Goal: Transaction & Acquisition: Purchase product/service

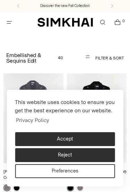
scroll to position [26, 0]
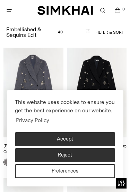
click at [89, 138] on button "Accept" at bounding box center [65, 139] width 100 height 14
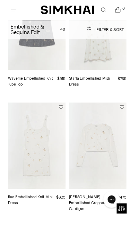
scroll to position [1121, 0]
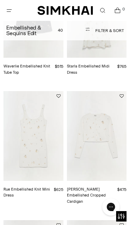
click at [105, 132] on img "Zadie Embellished Cropped Cardigan" at bounding box center [97, 136] width 60 height 90
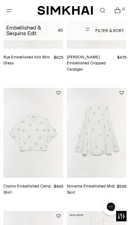
scroll to position [1253, 0]
click at [45, 136] on img "Cosmo Embellished Camp Shirt" at bounding box center [33, 133] width 60 height 90
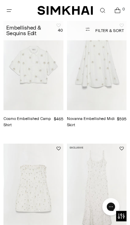
scroll to position [1321, 0]
click at [47, 188] on img "Yasmin Embellished Strapless Mini Dress" at bounding box center [33, 189] width 60 height 90
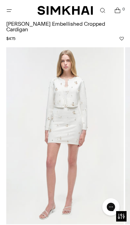
scroll to position [42, 0]
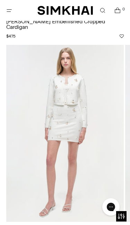
click at [113, 133] on img at bounding box center [65, 133] width 118 height 177
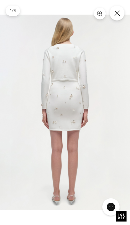
click at [109, 140] on img at bounding box center [65, 112] width 130 height 195
click at [64, 94] on img at bounding box center [65, 112] width 130 height 195
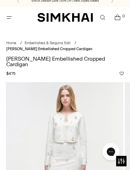
scroll to position [0, 0]
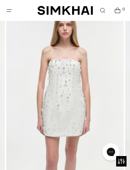
scroll to position [78, 0]
